Goal: Task Accomplishment & Management: Use online tool/utility

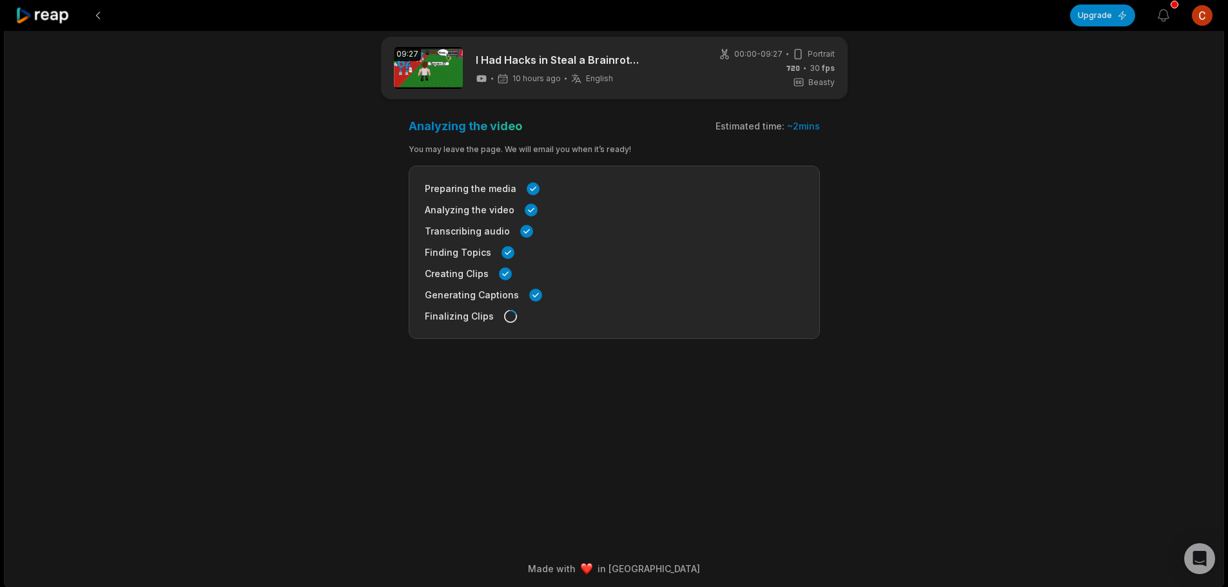
scroll to position [20, 0]
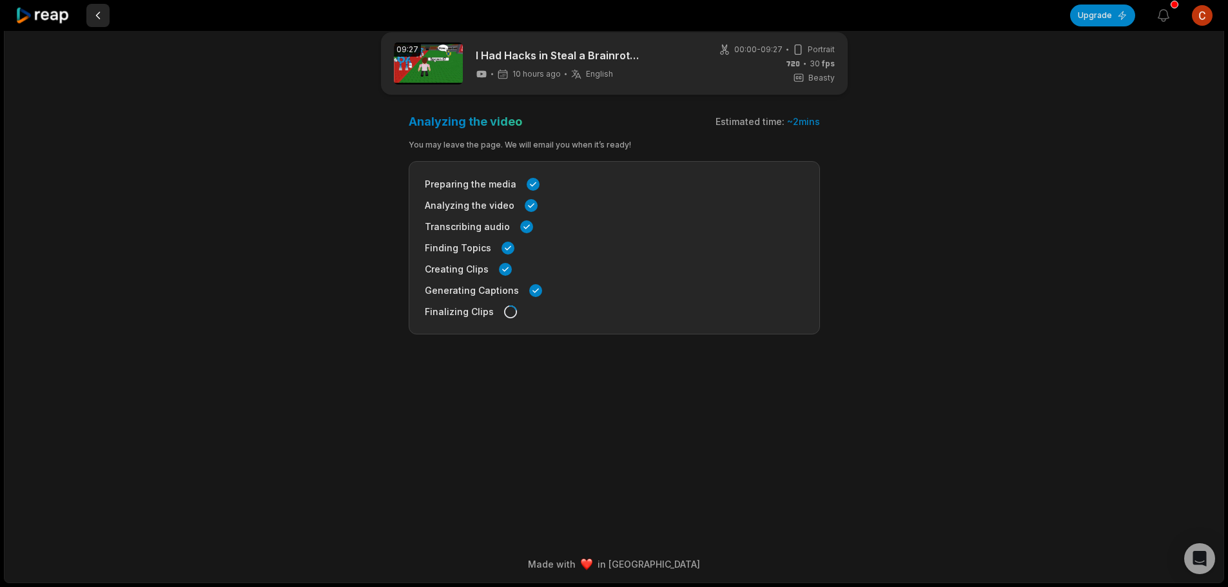
click at [98, 17] on button at bounding box center [97, 15] width 23 height 23
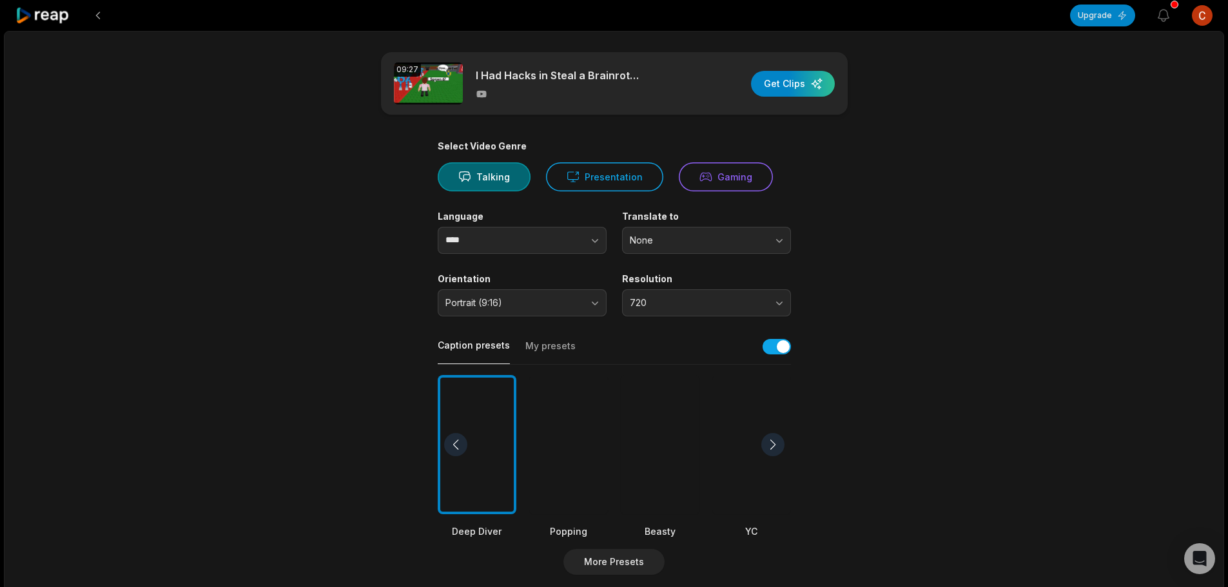
click at [46, 19] on icon at bounding box center [42, 15] width 55 height 17
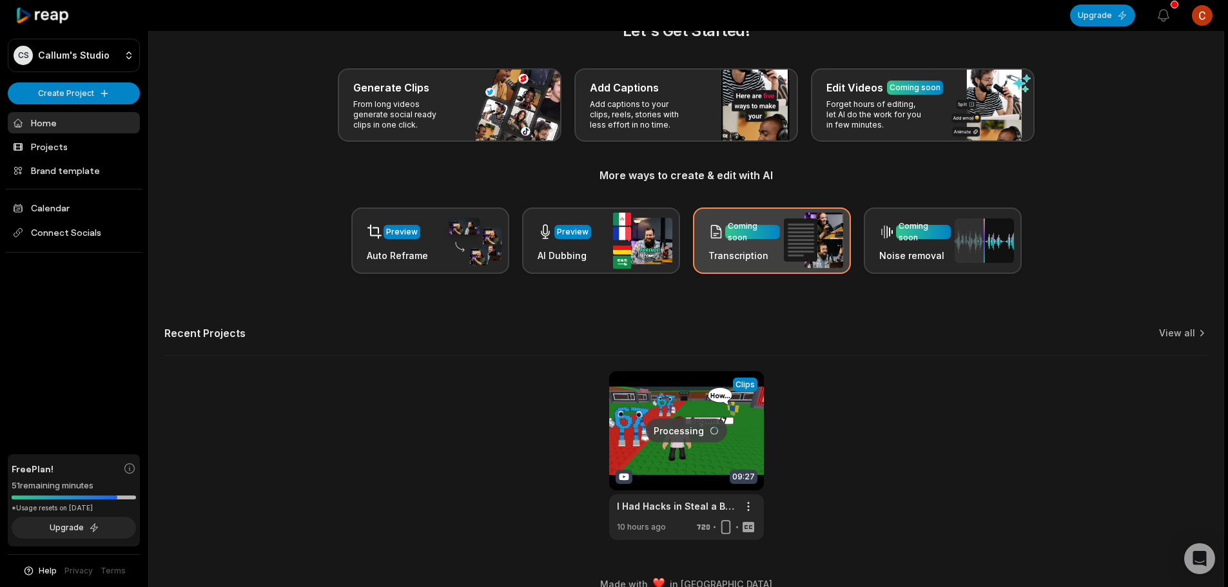
scroll to position [56, 0]
